Goal: Answer question/provide support: Share knowledge or assist other users

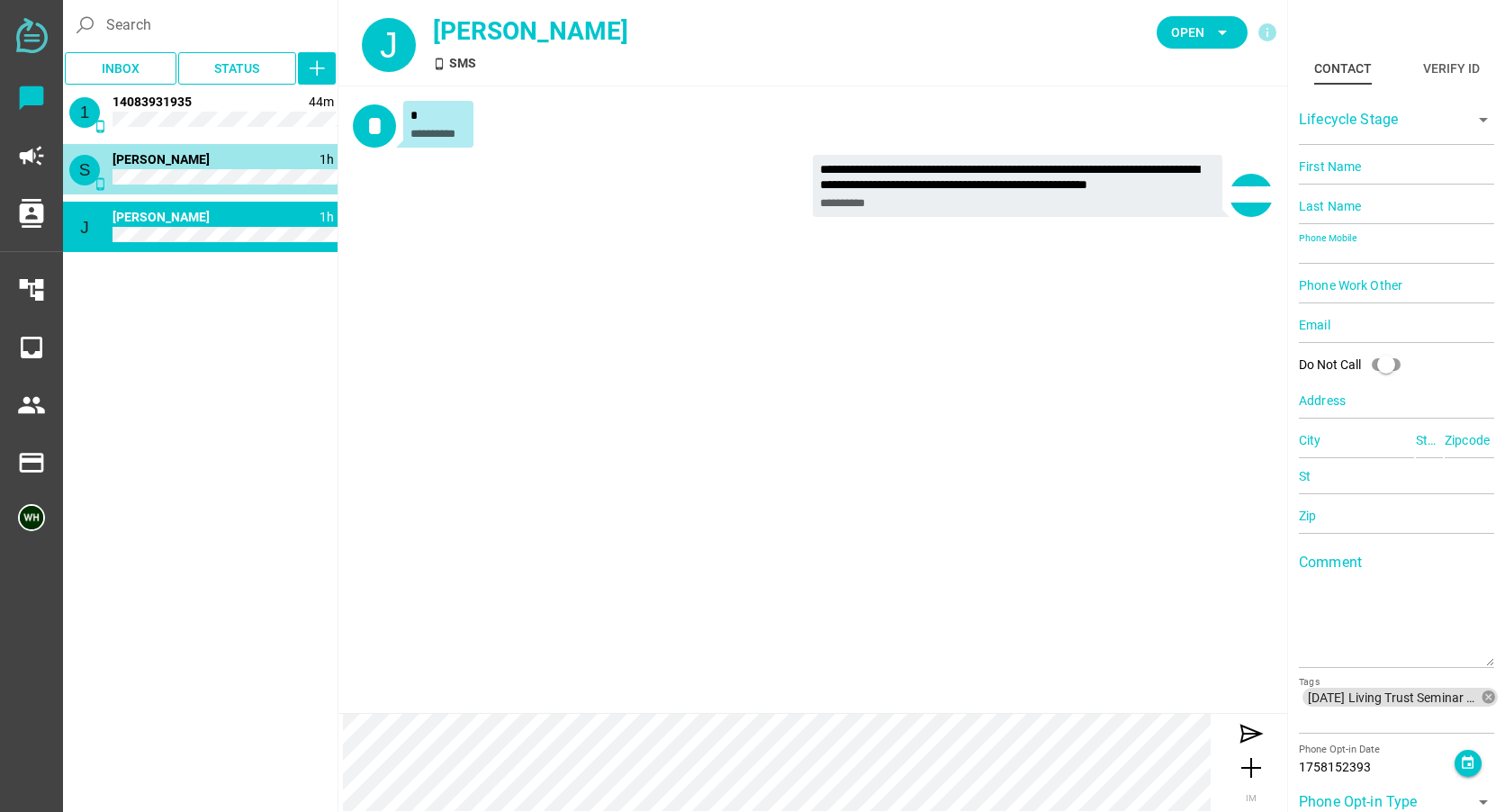
type input "16692551196"
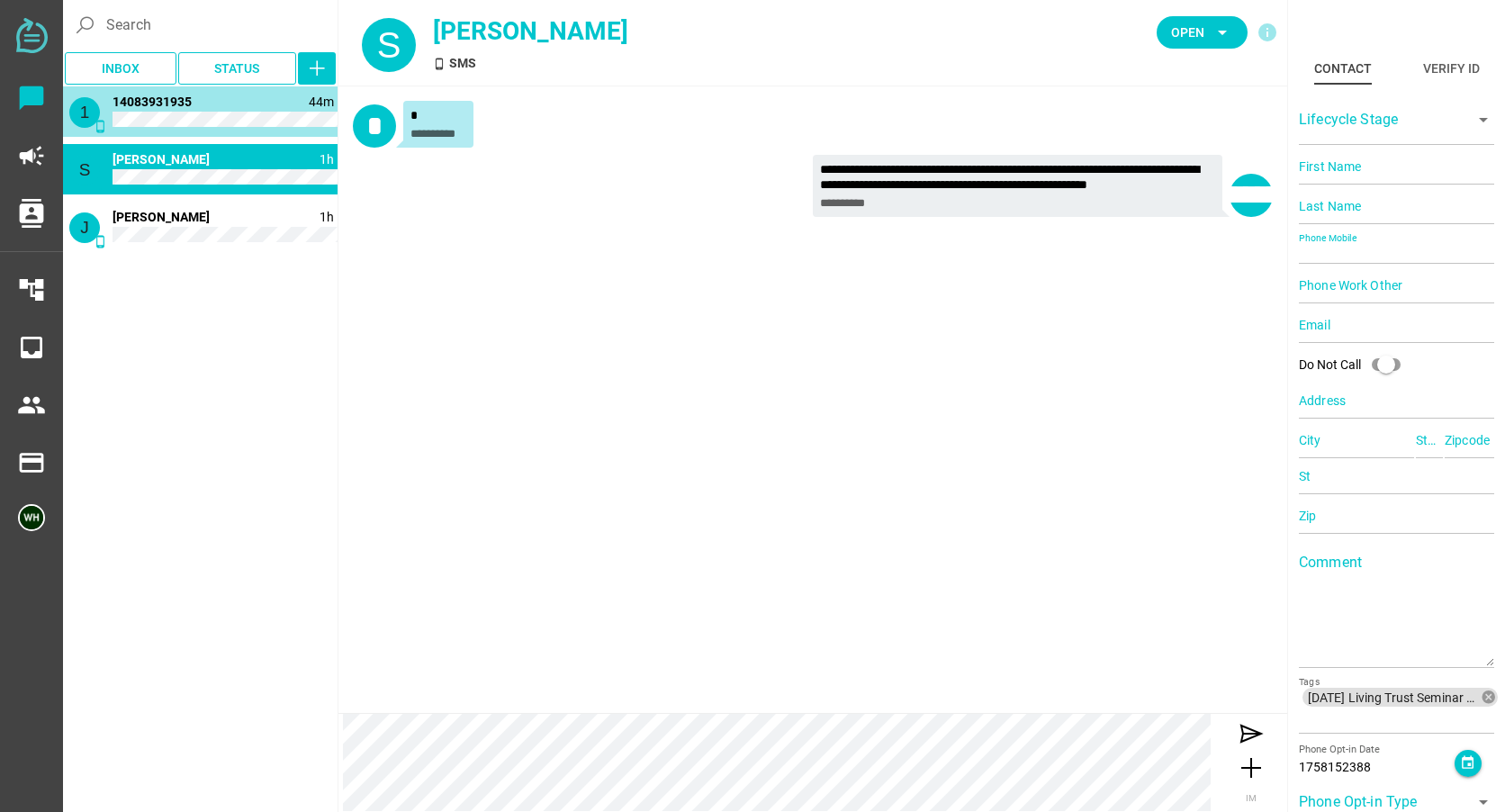
type input "14083931935"
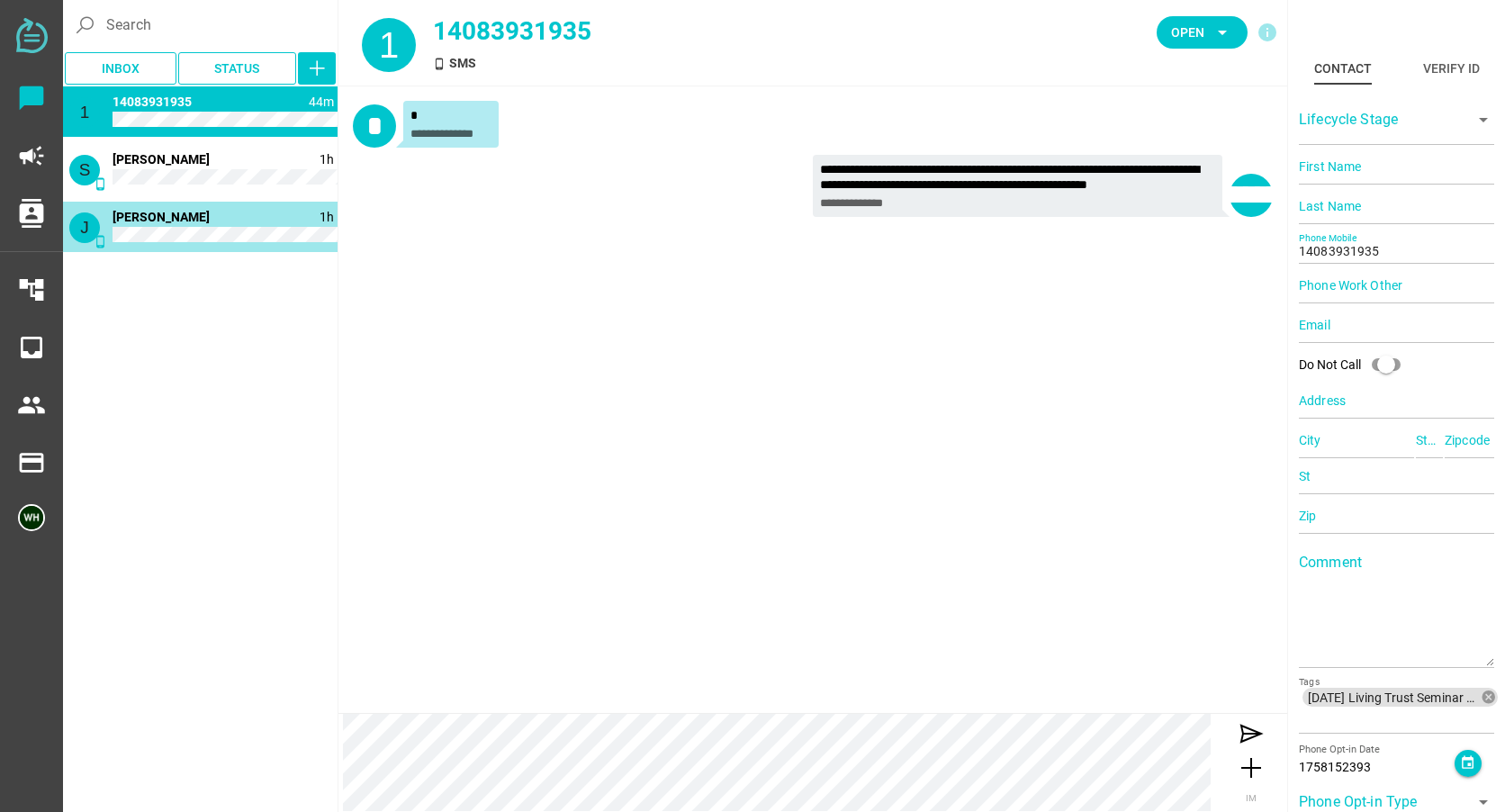
click at [123, 222] on span "[PERSON_NAME]" at bounding box center [161, 217] width 97 height 15
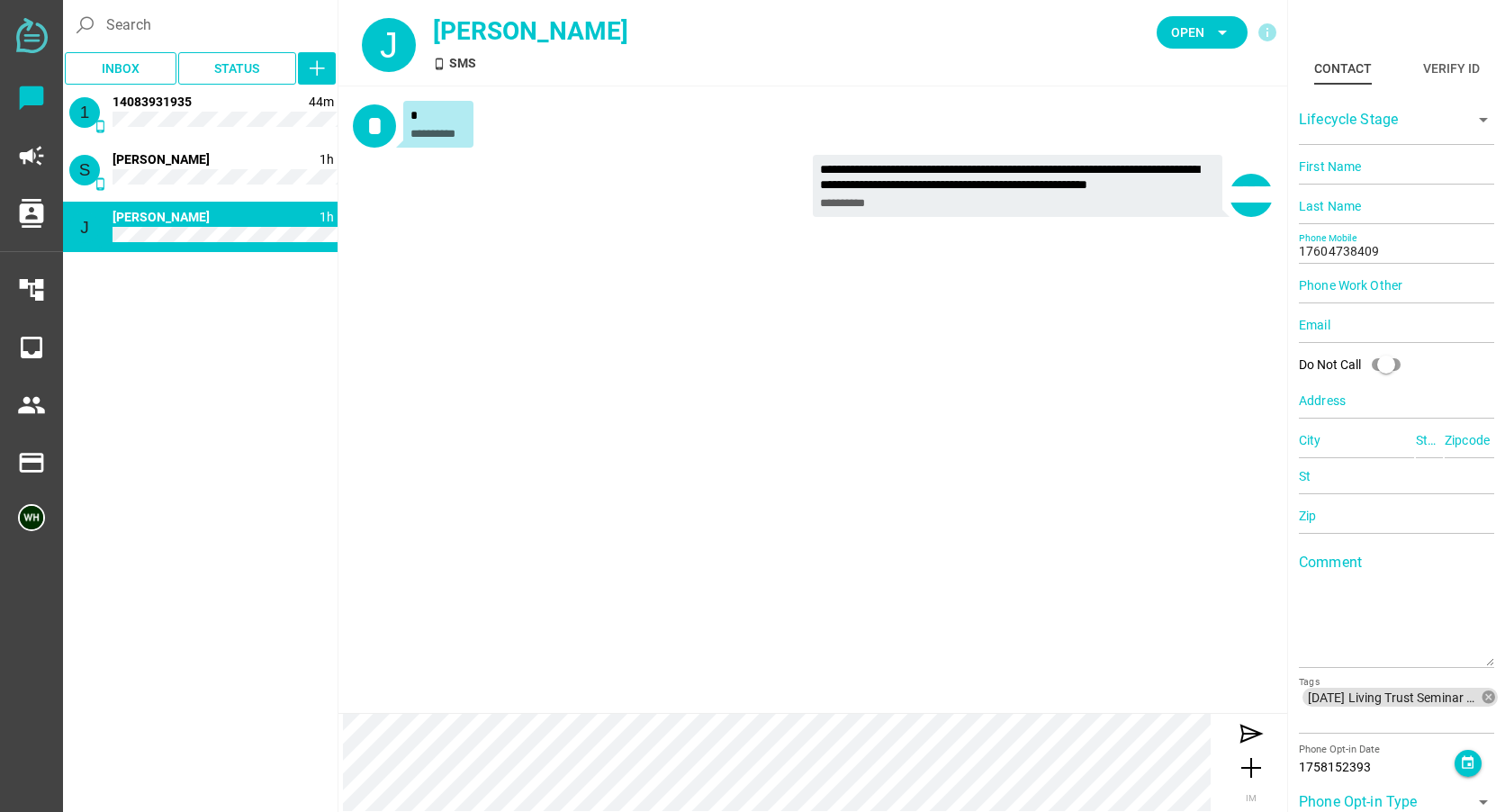
click at [367, 281] on div "**********" at bounding box center [813, 399] width 948 height 626
click at [1179, 27] on span "Open" at bounding box center [1187, 33] width 33 height 22
click at [1166, 200] on div "Closed" at bounding box center [1196, 200] width 77 height 16
type input "16692551196"
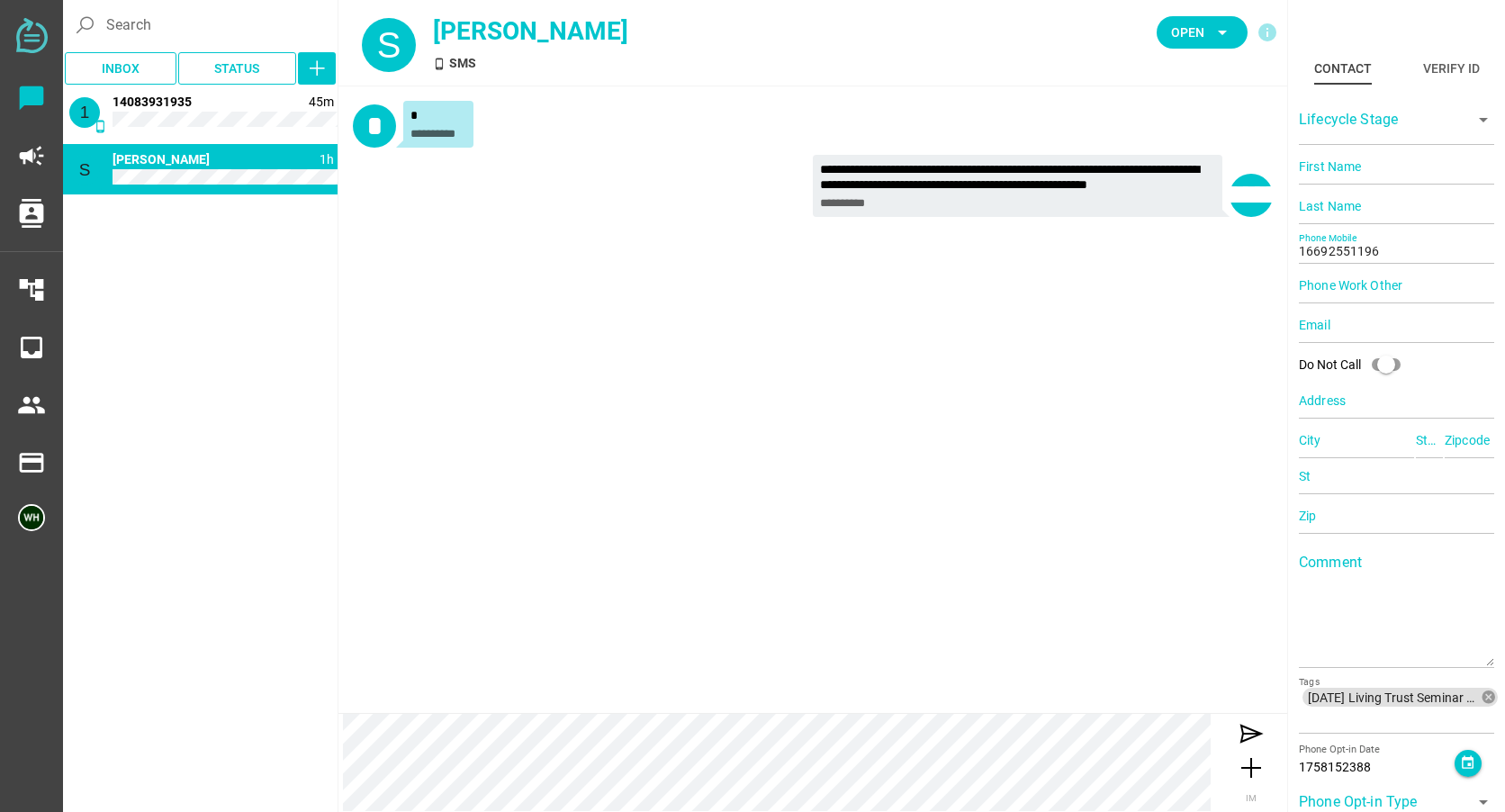
click at [330, 277] on div "J phone_android 1h [PERSON_NAME] Closed 1 phone_android 45m [PHONE_NUMBER] S ph…" at bounding box center [200, 447] width 275 height 721
click at [1165, 33] on span "Open arrow_drop_down" at bounding box center [1201, 32] width 91 height 32
click at [1158, 206] on div "Closed" at bounding box center [1196, 200] width 77 height 16
type input "14083931935"
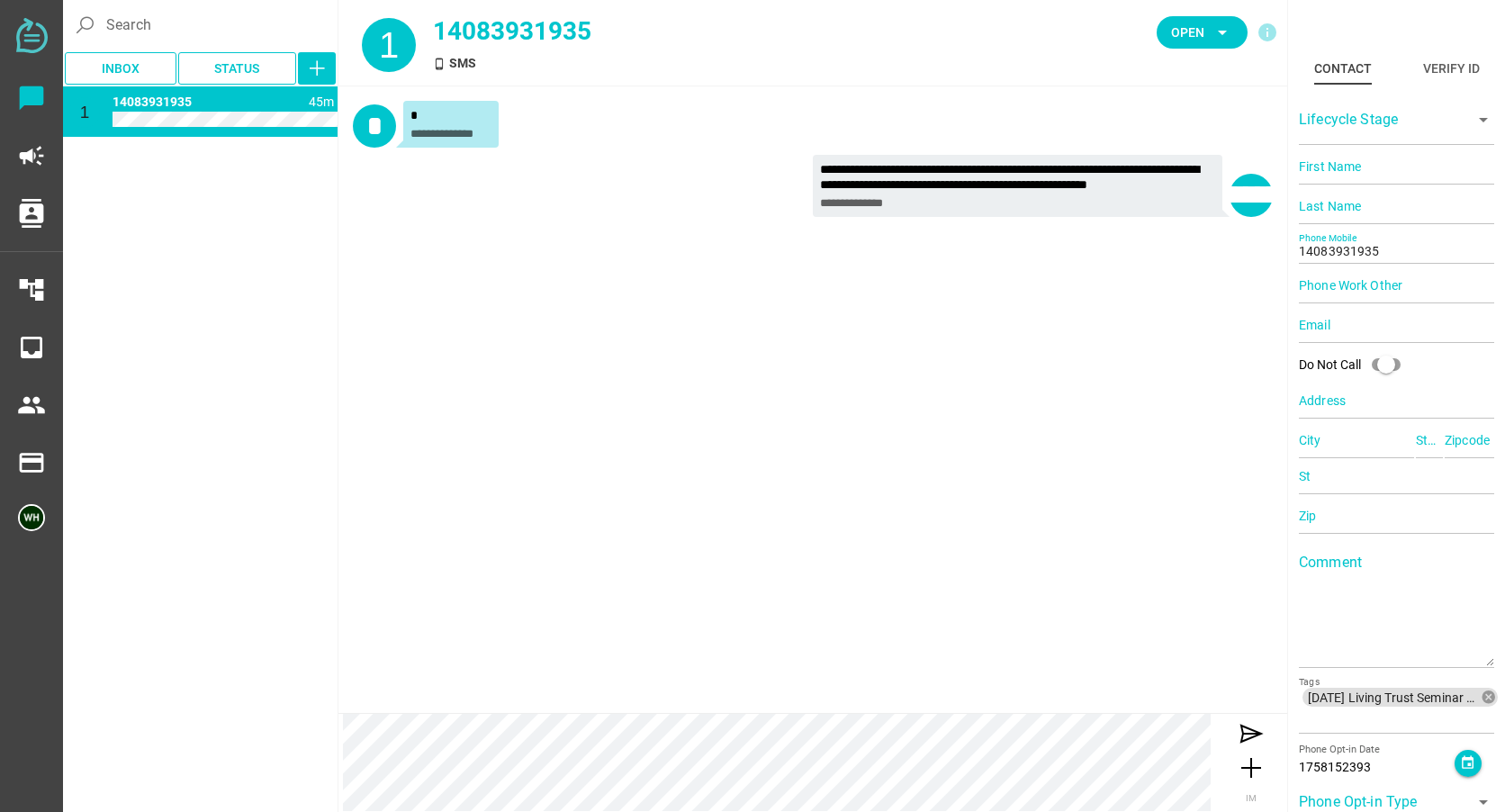
click at [316, 242] on div "J phone_android 1h [PERSON_NAME] Closed S phone_android 1h [PERSON_NAME] Closed…" at bounding box center [200, 447] width 275 height 721
click at [1177, 31] on span "Open" at bounding box center [1187, 33] width 33 height 22
click at [1176, 199] on div "Closed" at bounding box center [1196, 200] width 77 height 16
